Goal: Information Seeking & Learning: Check status

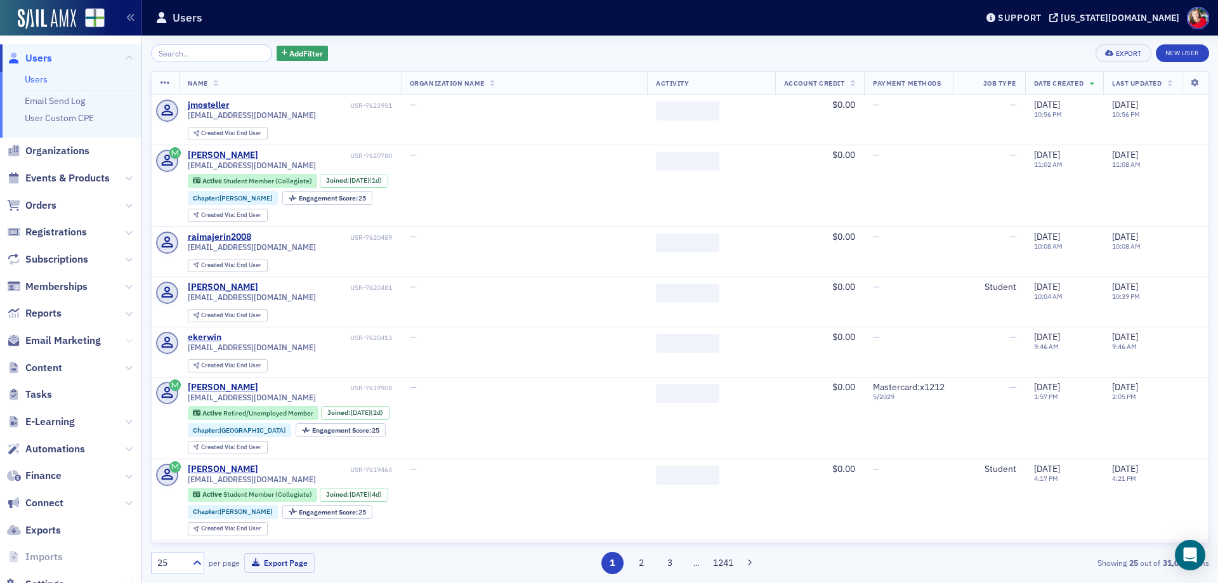
click at [125, 340] on icon at bounding box center [129, 341] width 8 height 8
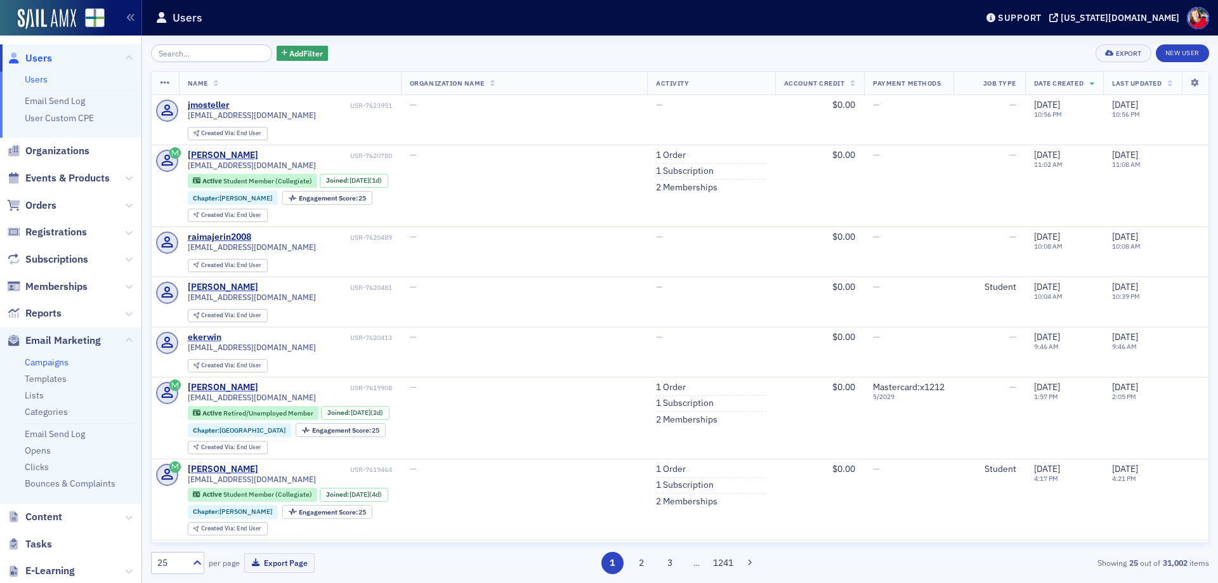
click at [60, 365] on link "Campaigns" at bounding box center [47, 362] width 44 height 11
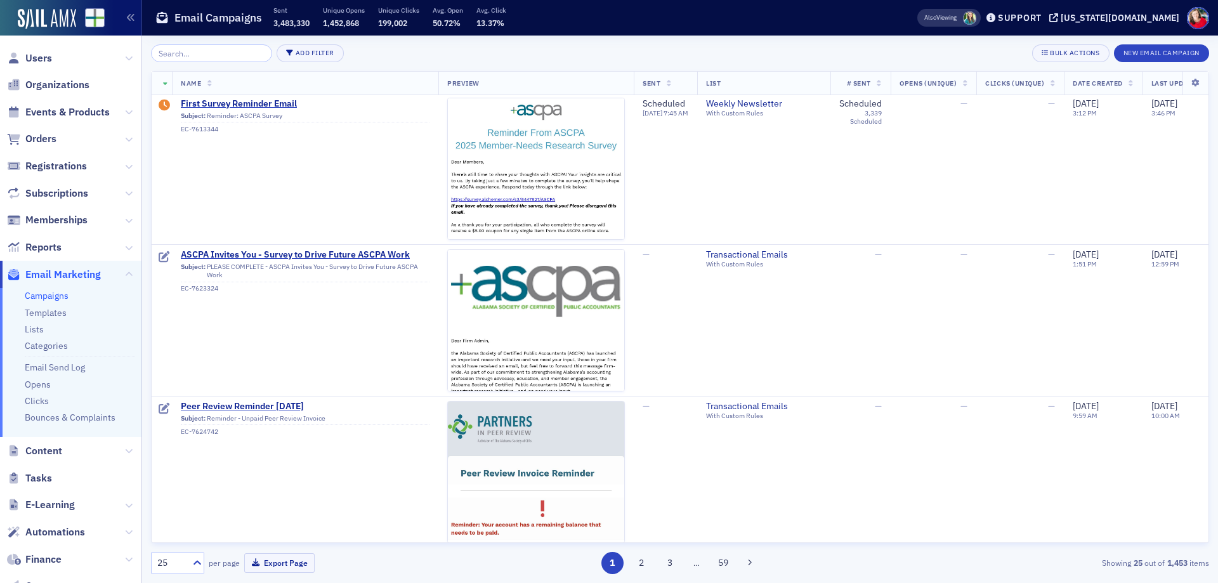
scroll to position [317, 0]
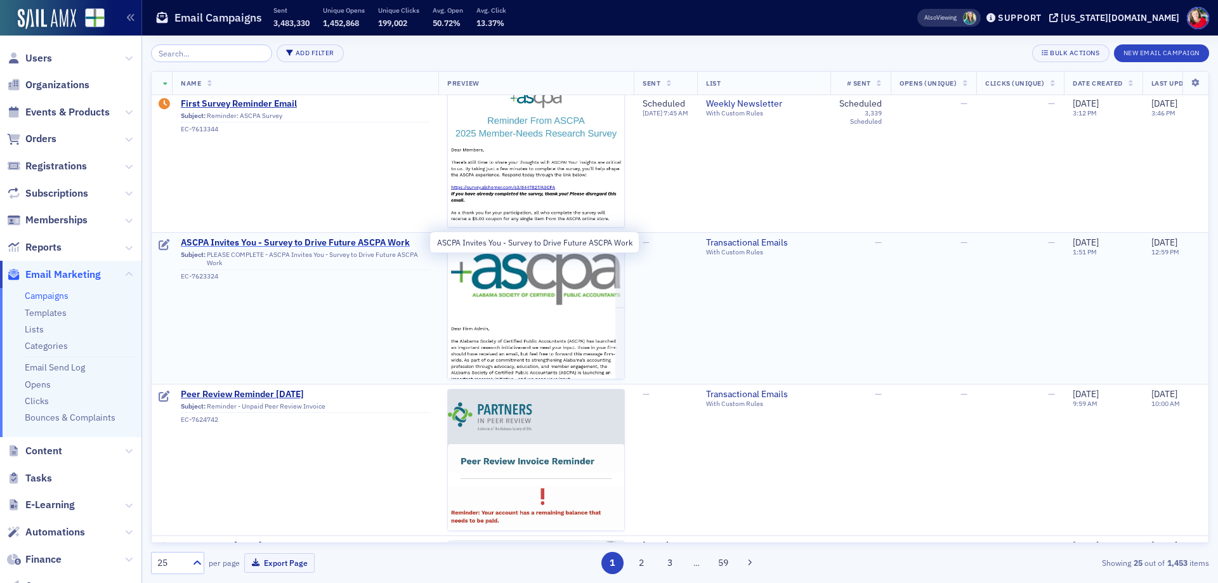
click at [371, 242] on span "ASCPA Invites You - Survey to Drive Future ASCPA Work" at bounding box center [305, 242] width 249 height 11
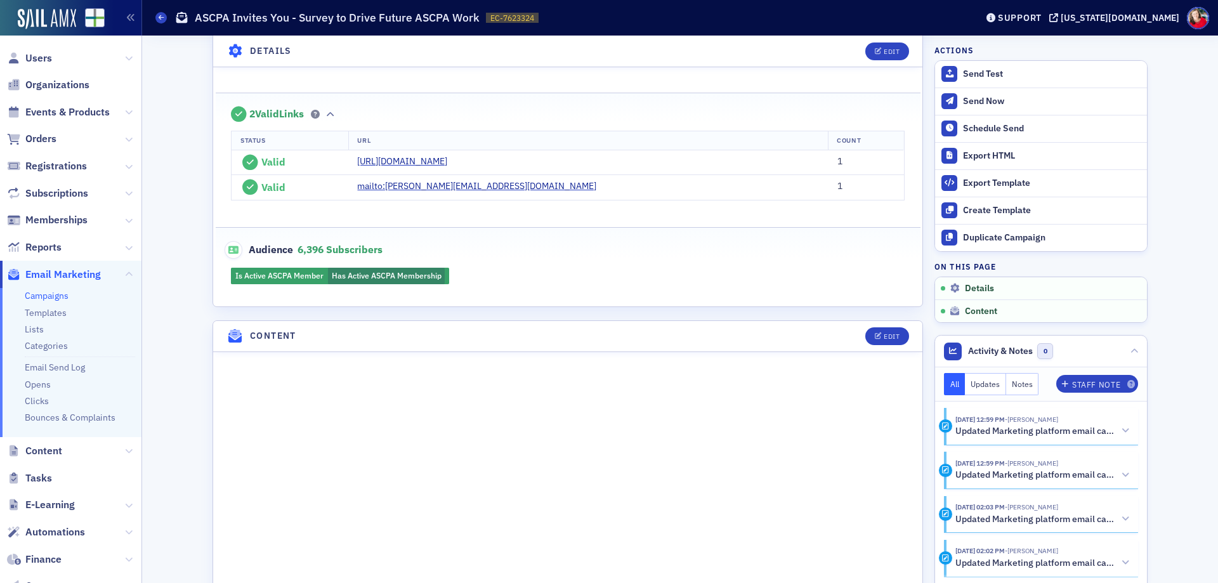
scroll to position [635, 0]
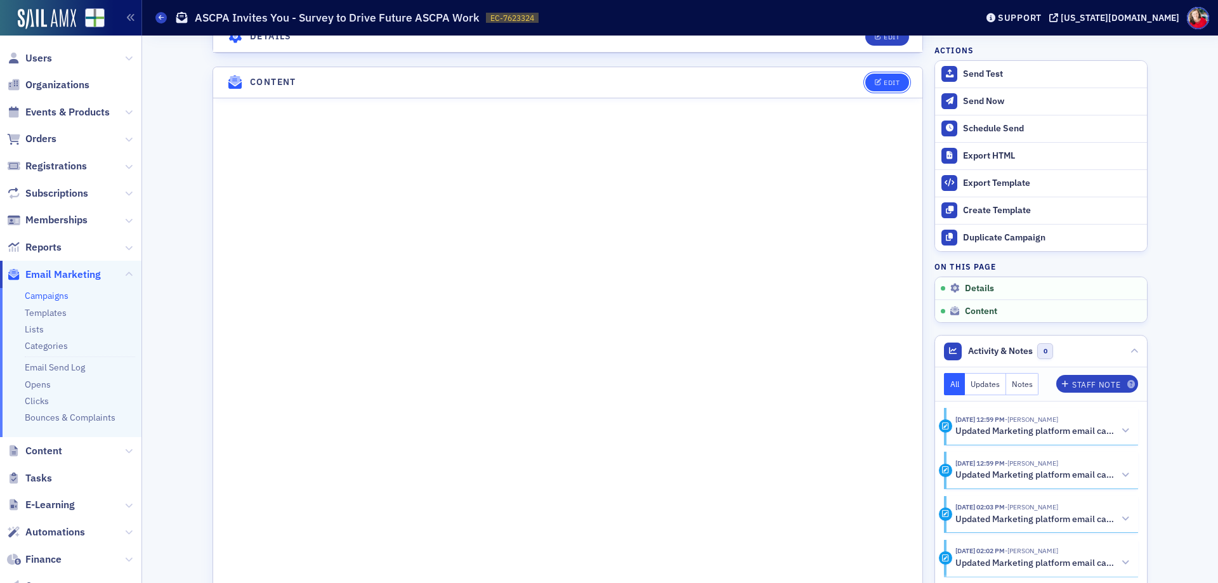
click at [876, 84] on icon "button" at bounding box center [879, 82] width 8 height 7
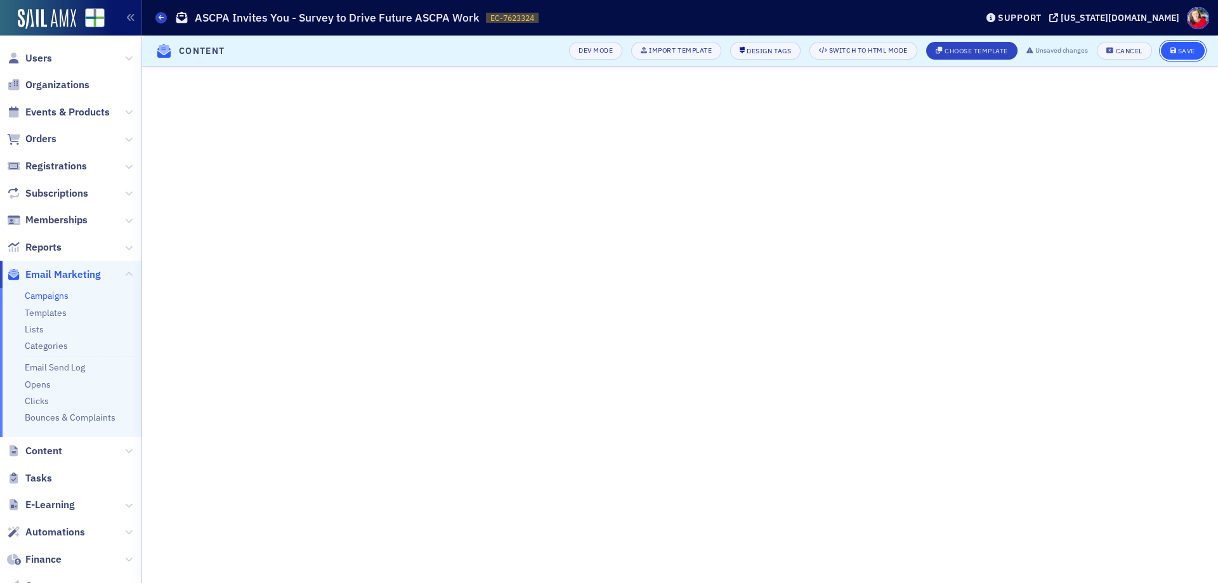
click at [1185, 48] on div "Save" at bounding box center [1186, 51] width 17 height 7
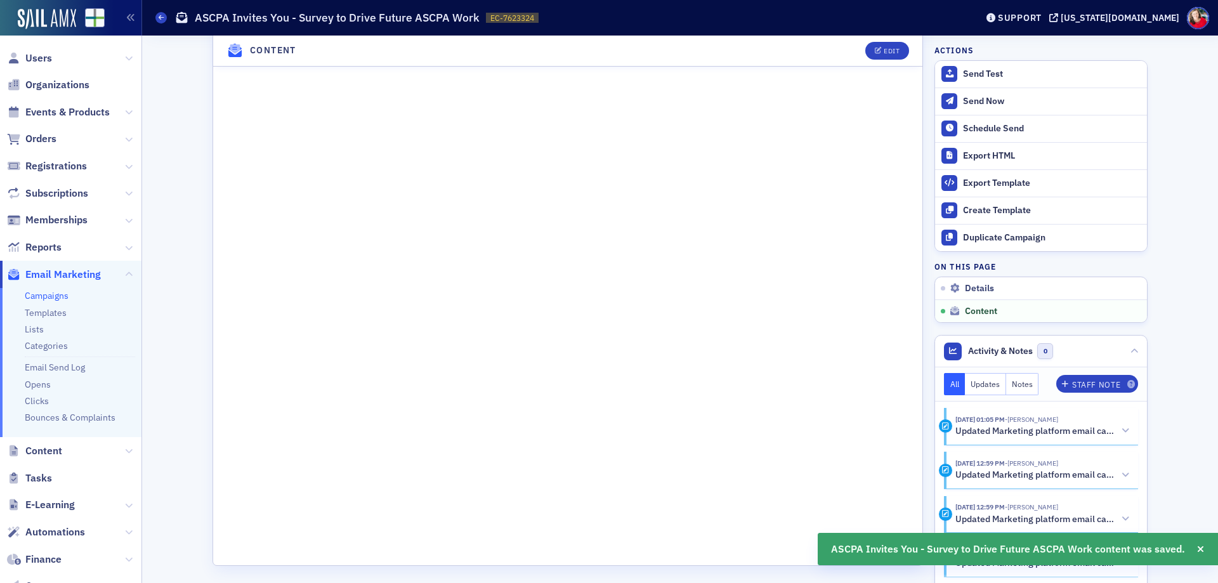
scroll to position [934, 0]
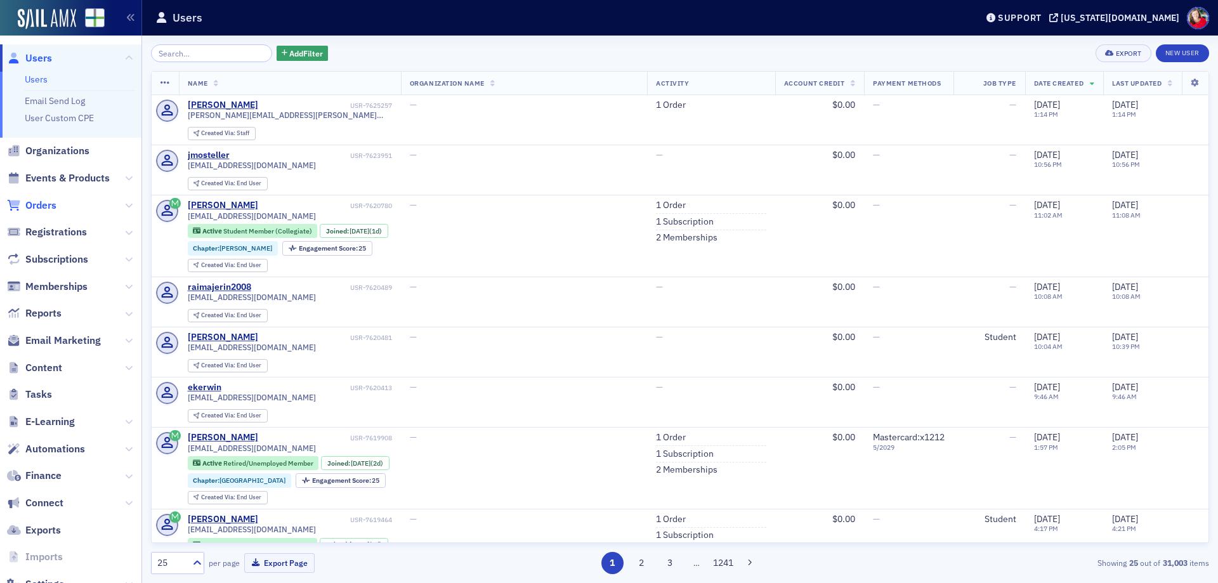
click at [43, 207] on span "Orders" at bounding box center [40, 206] width 31 height 14
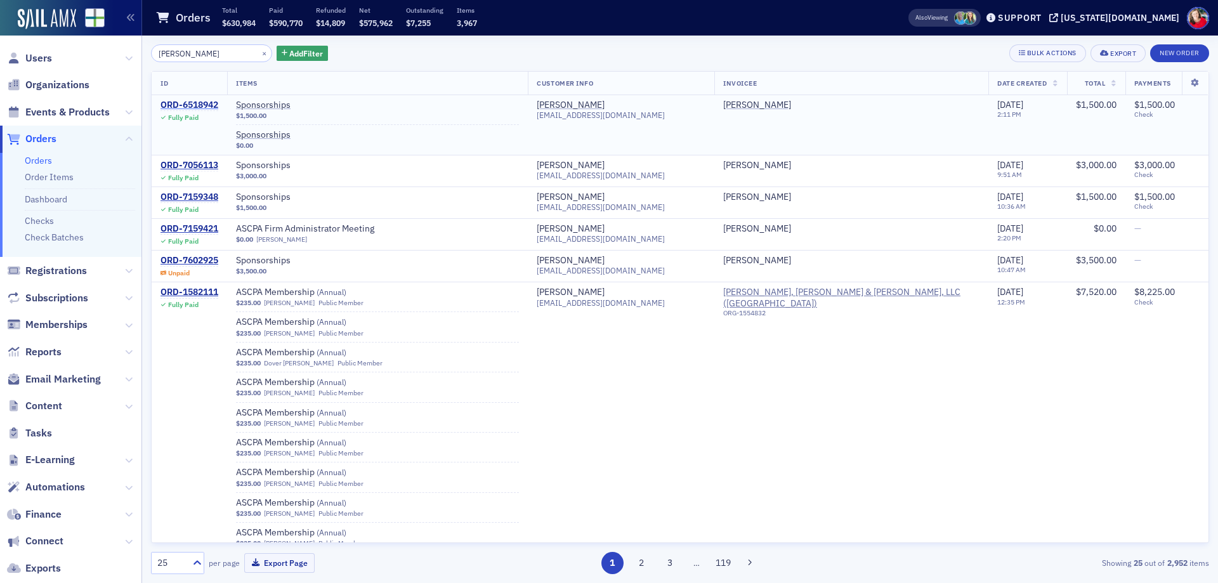
type input "[PERSON_NAME]"
click at [202, 106] on div "ORD-6518942" at bounding box center [190, 105] width 58 height 11
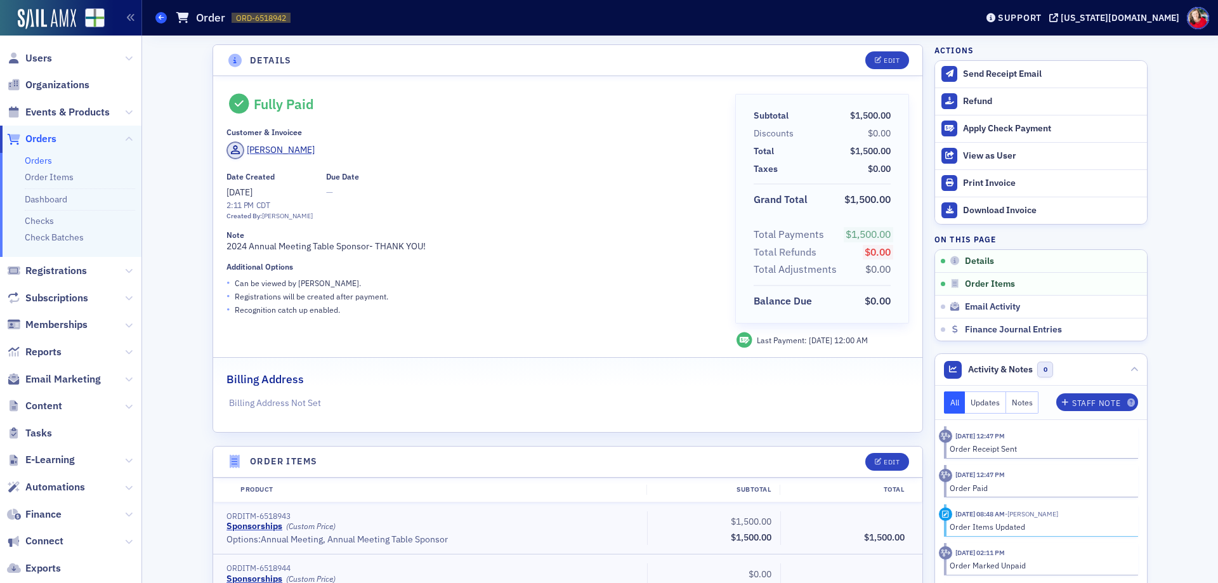
click at [159, 19] on icon at bounding box center [161, 18] width 5 height 6
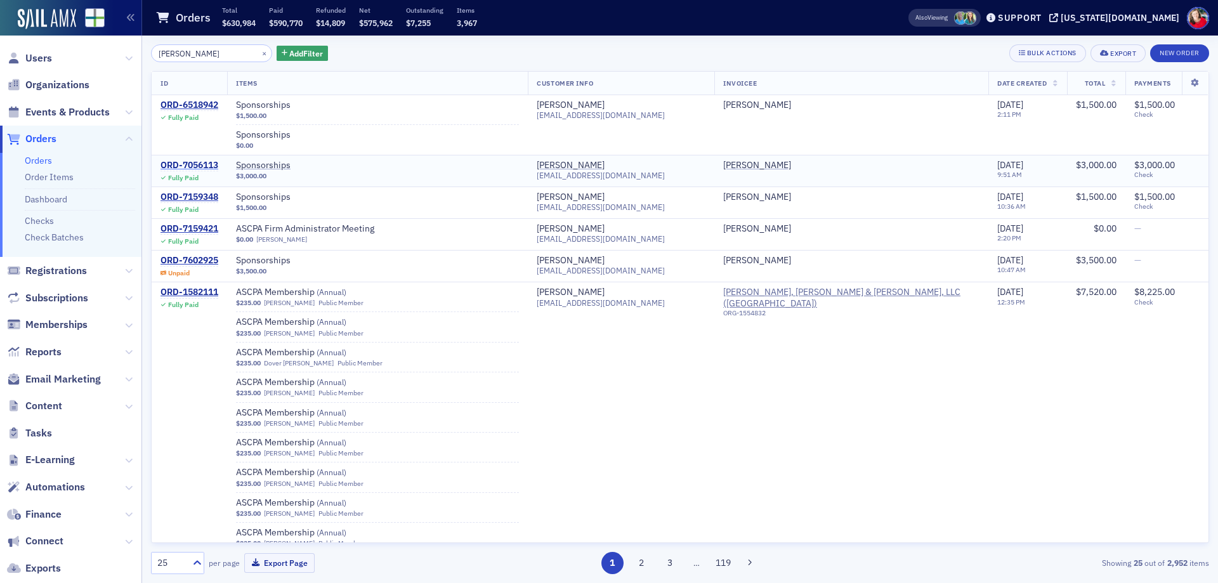
click at [198, 163] on div "ORD-7056113" at bounding box center [190, 165] width 58 height 11
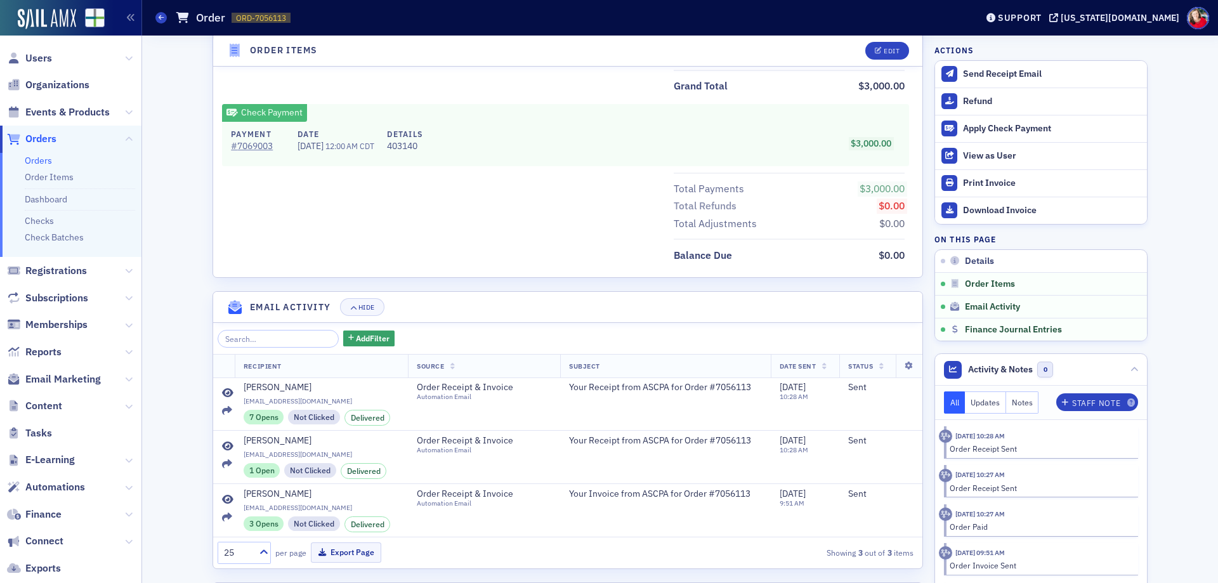
scroll to position [571, 0]
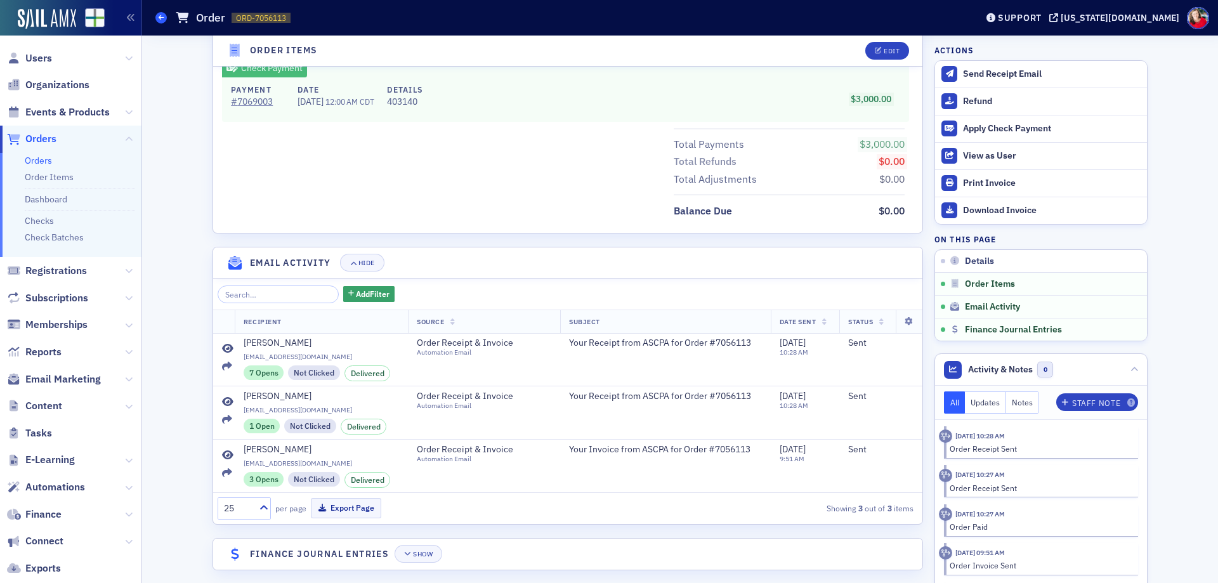
click at [159, 20] on icon at bounding box center [161, 18] width 5 height 6
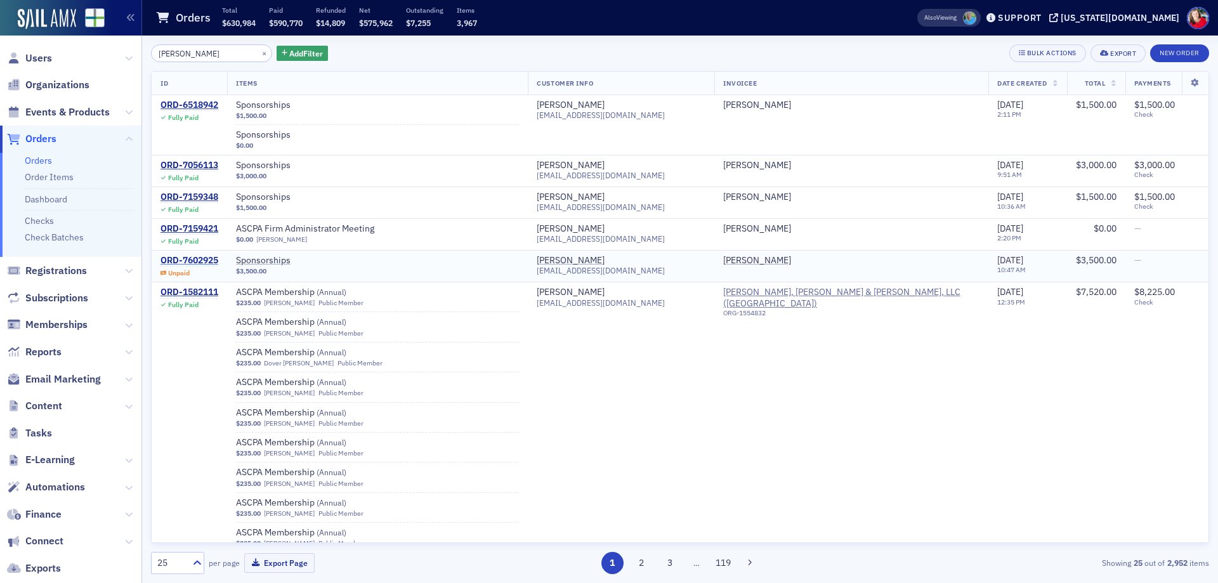
click at [200, 258] on div "ORD-7602925" at bounding box center [190, 260] width 58 height 11
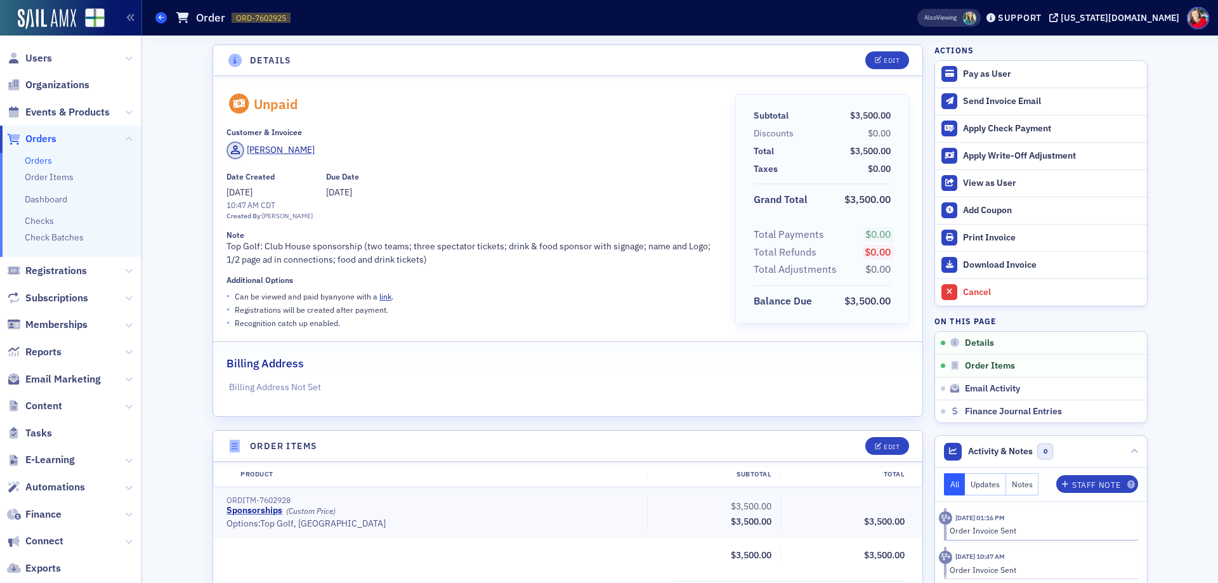
click at [162, 16] on icon at bounding box center [161, 18] width 5 height 6
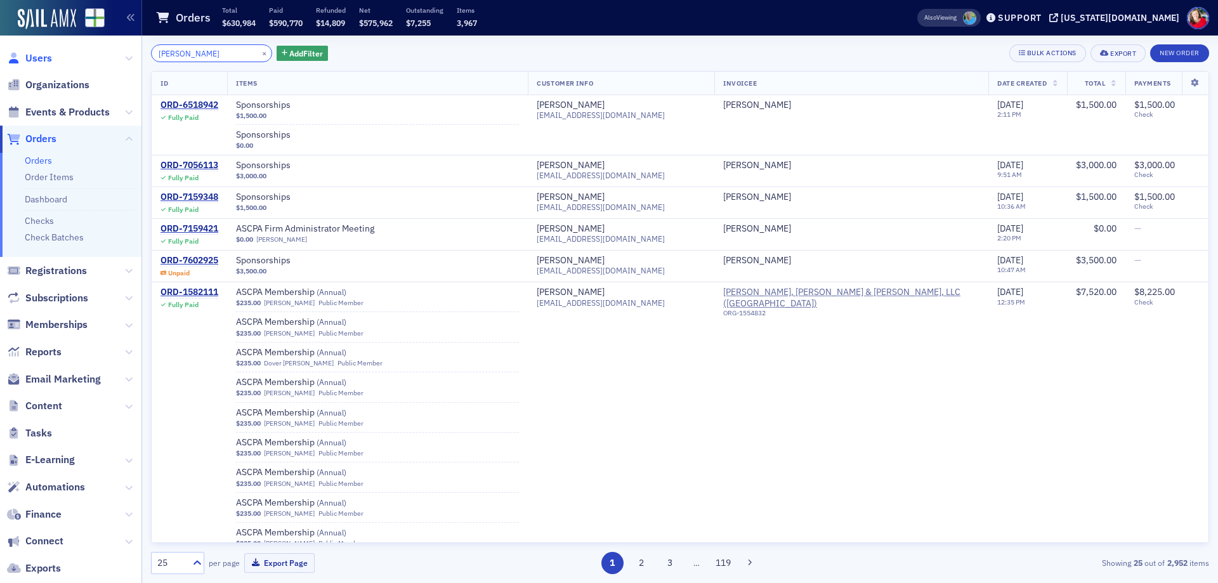
drag, startPoint x: 210, startPoint y: 51, endPoint x: 43, endPoint y: 53, distance: 167.6
click at [43, 53] on div "Users Organizations Events & Products Orders Orders Order Items Dashboard Check…" at bounding box center [609, 291] width 1218 height 583
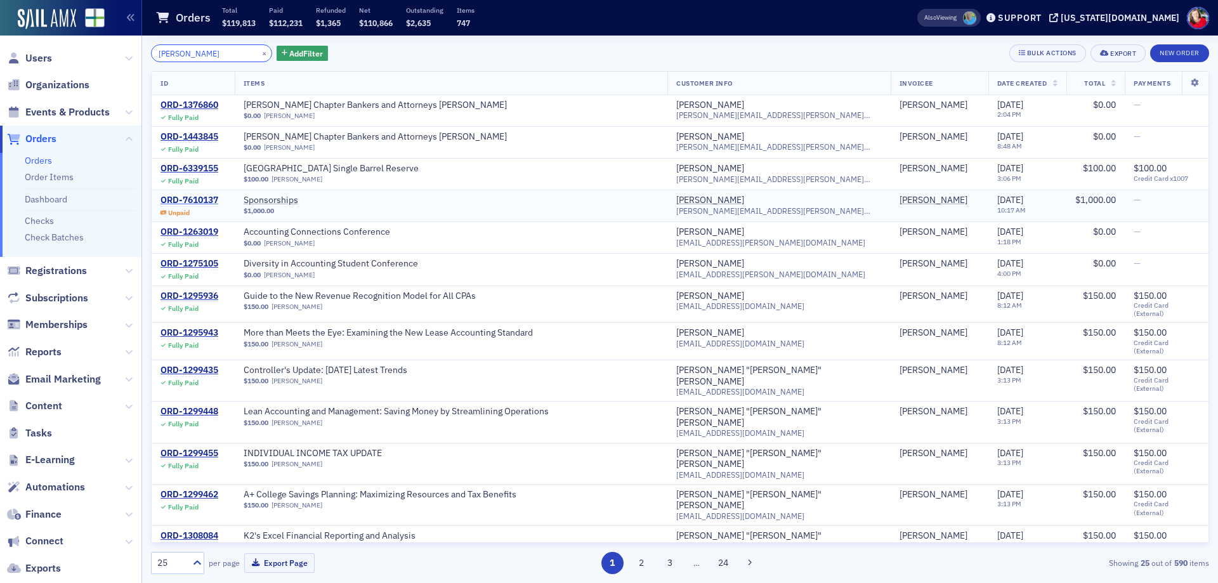
type input "[PERSON_NAME]"
click at [192, 199] on div "ORD-7610137" at bounding box center [190, 200] width 58 height 11
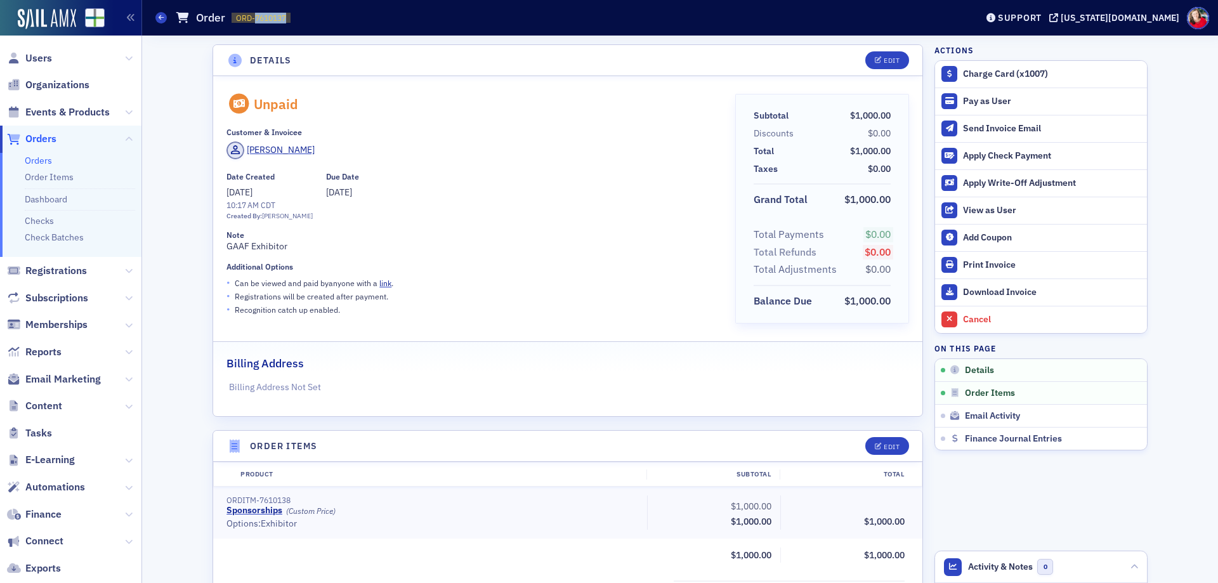
drag, startPoint x: 287, startPoint y: 15, endPoint x: 255, endPoint y: 19, distance: 32.0
click at [255, 19] on span "ORD-7610137" at bounding box center [261, 18] width 50 height 11
copy span "7610137"
